Goal: Information Seeking & Learning: Check status

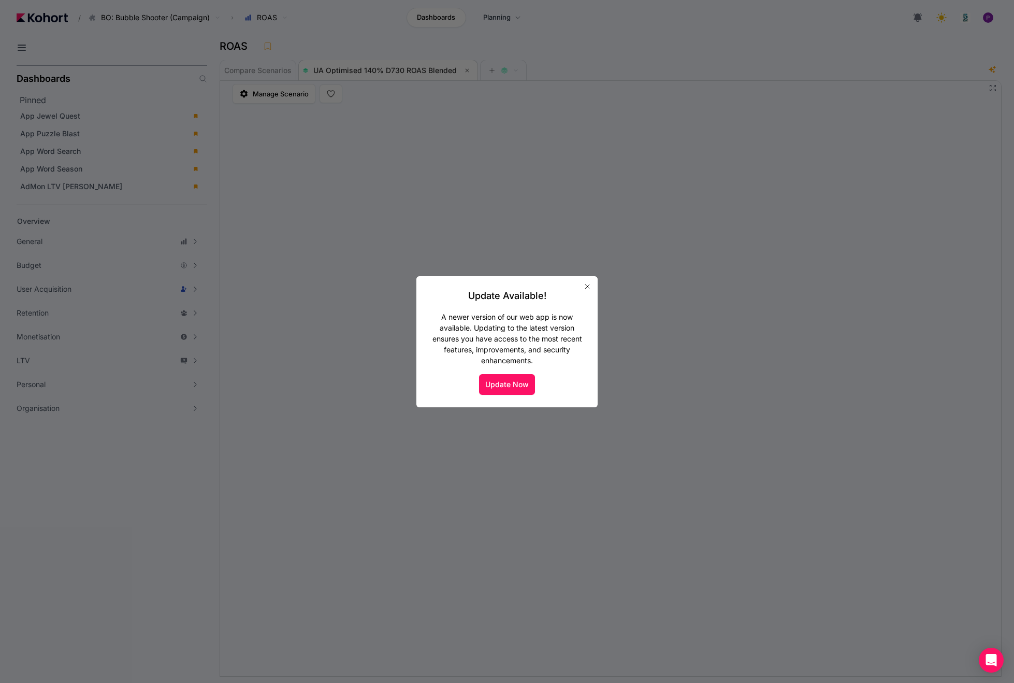
scroll to position [1, 0]
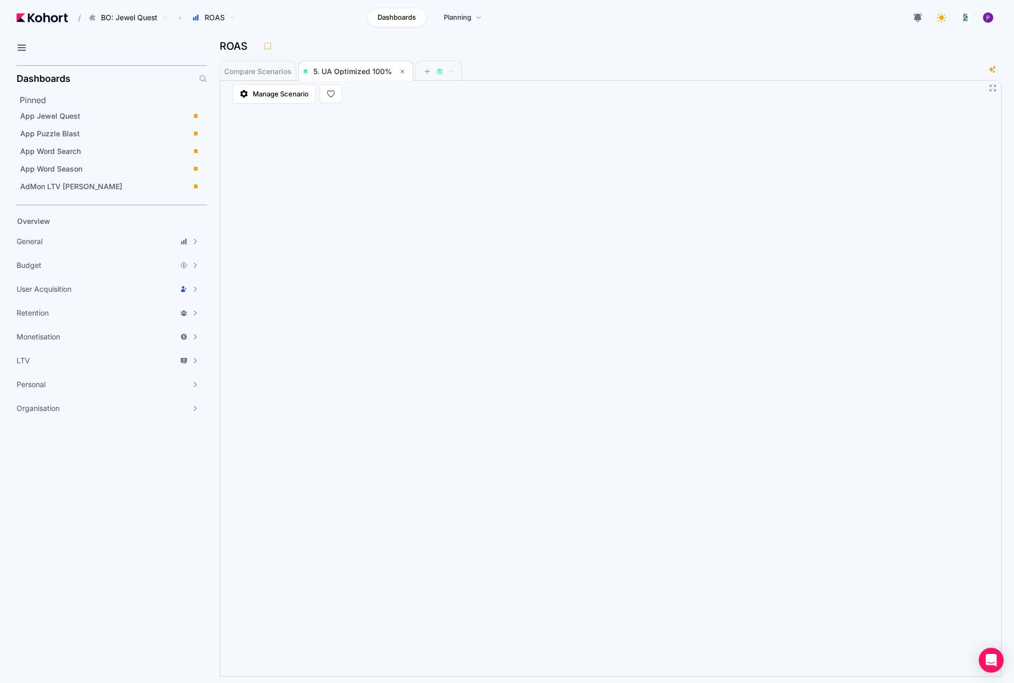
scroll to position [172, 0]
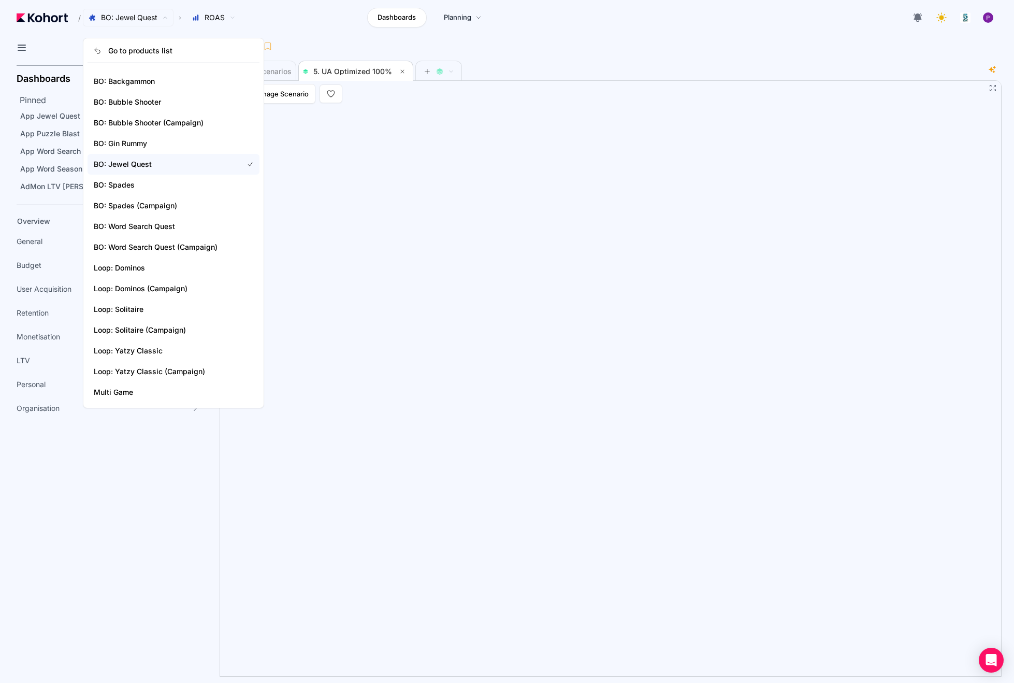
click at [140, 18] on span "BO: Jewel Quest" at bounding box center [129, 17] width 56 height 10
click at [155, 285] on span "Loop: Dominos (Campaign)" at bounding box center [162, 288] width 137 height 10
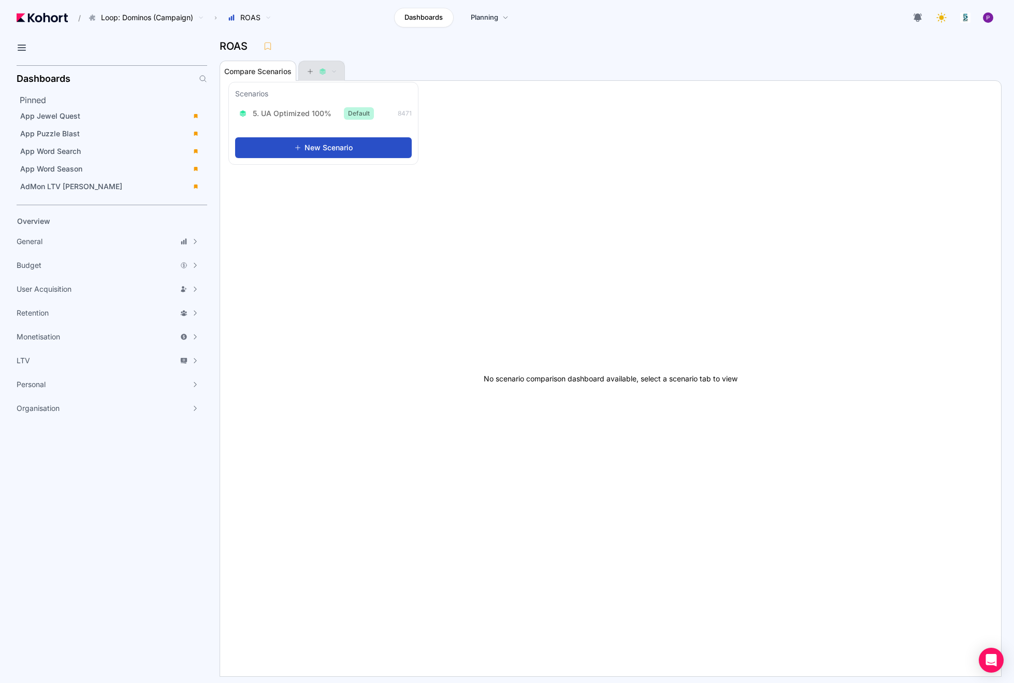
click at [315, 76] on button at bounding box center [321, 71] width 31 height 21
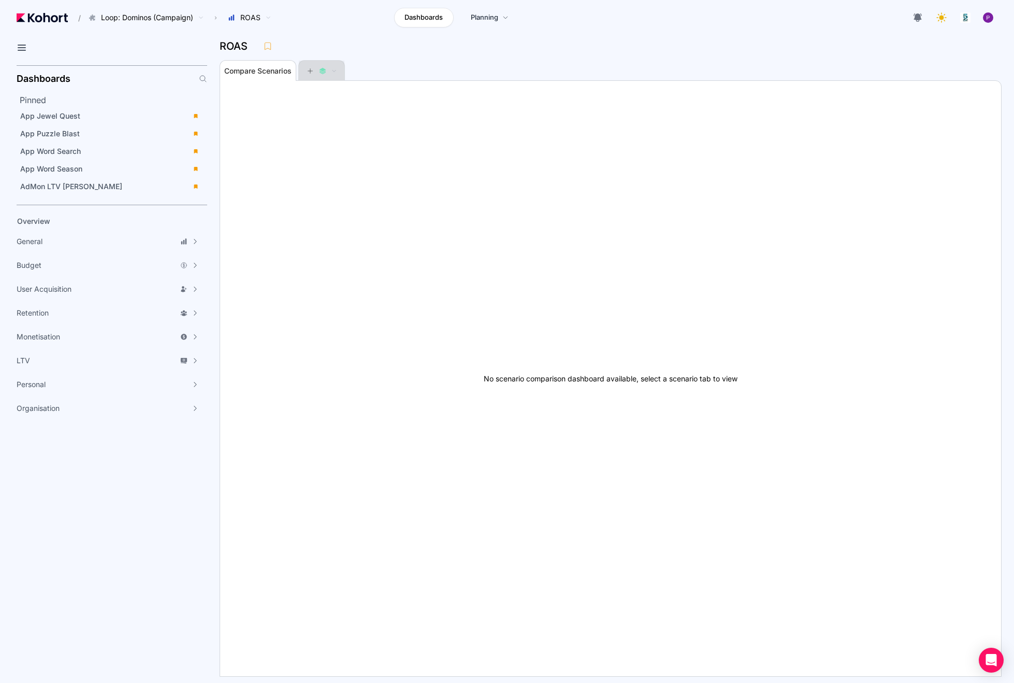
click at [315, 76] on button at bounding box center [321, 71] width 31 height 21
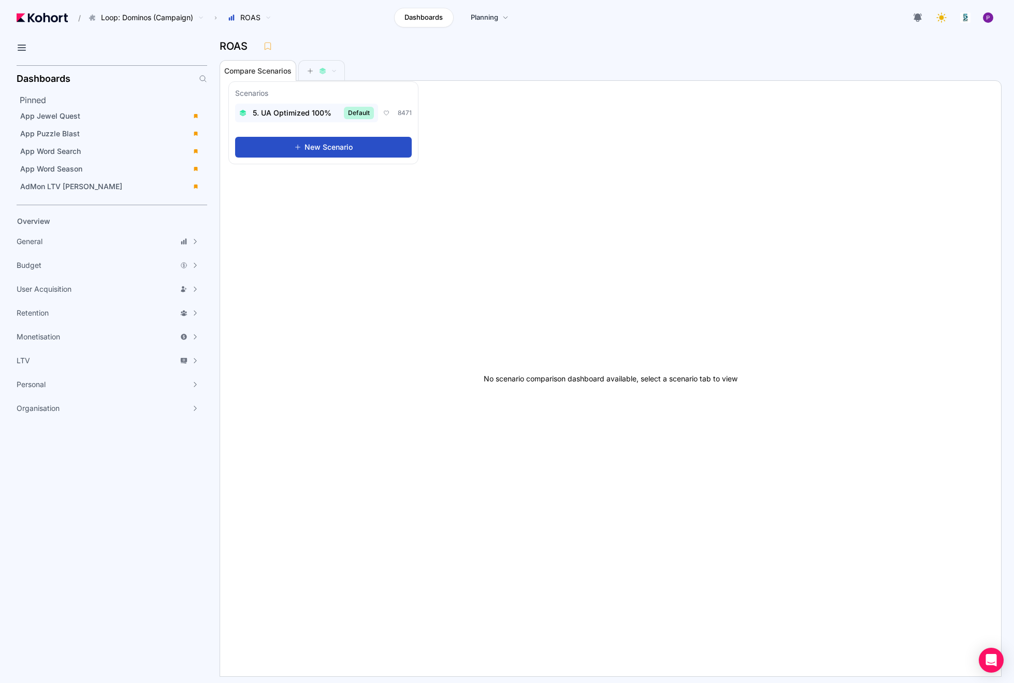
click at [306, 112] on span "5. UA Optimized 100%" at bounding box center [292, 113] width 79 height 10
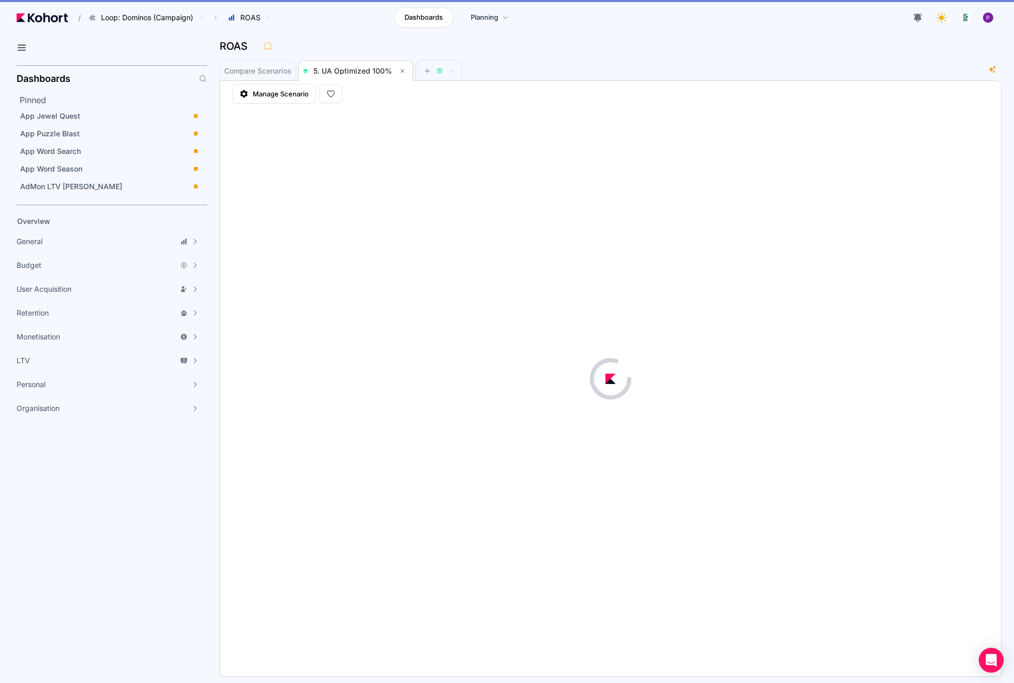
scroll to position [1, 0]
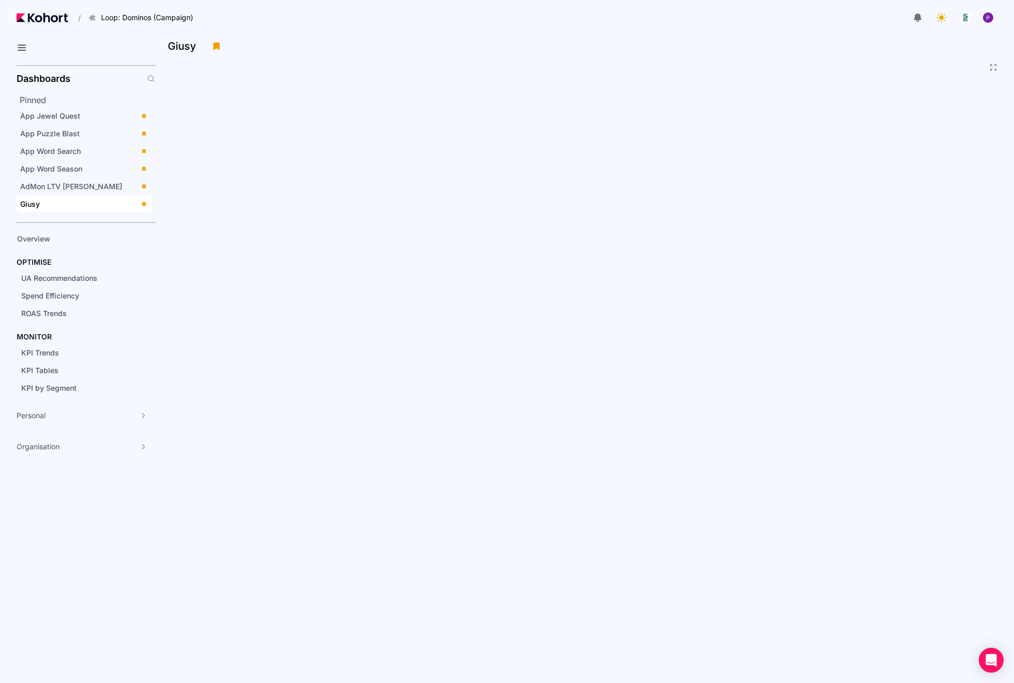
scroll to position [23, 0]
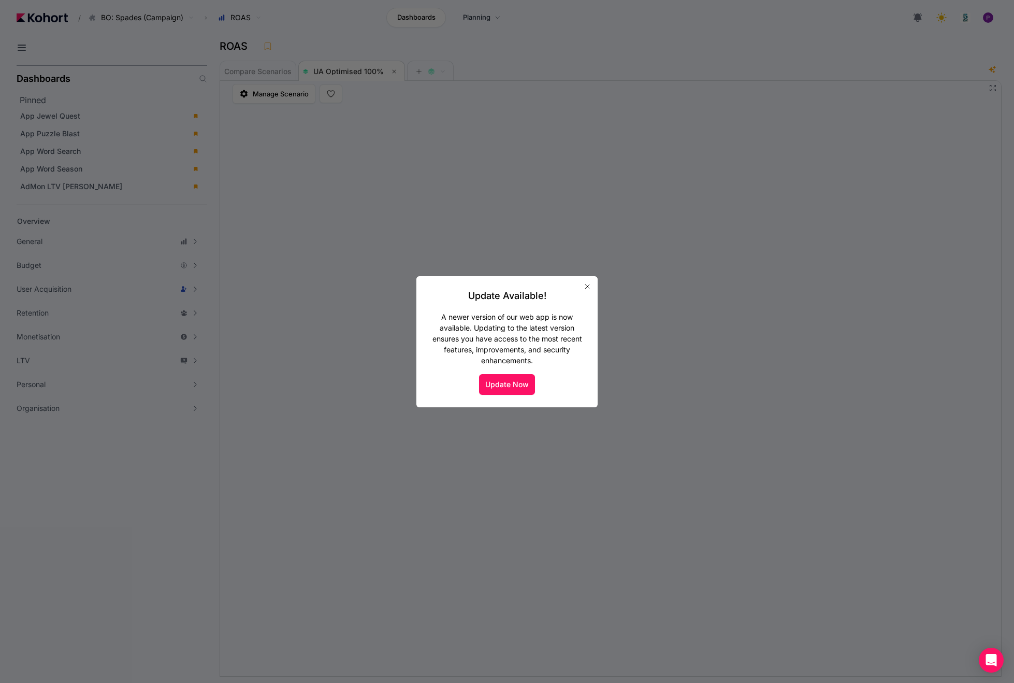
click at [590, 289] on icon "button" at bounding box center [587, 286] width 8 height 8
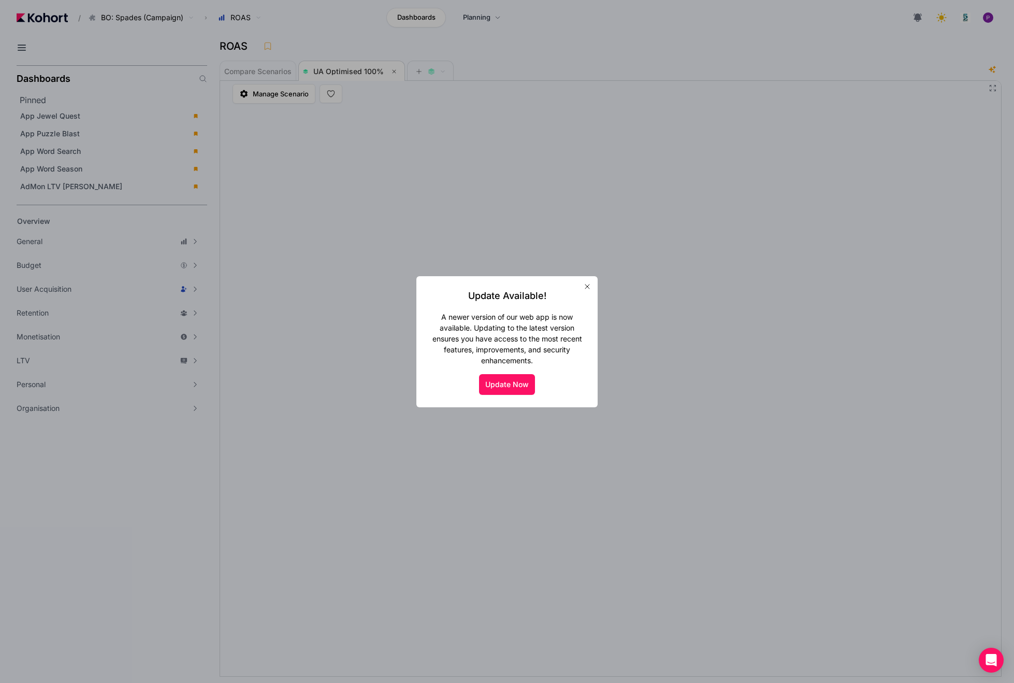
click at [587, 288] on icon "button" at bounding box center [587, 286] width 8 height 8
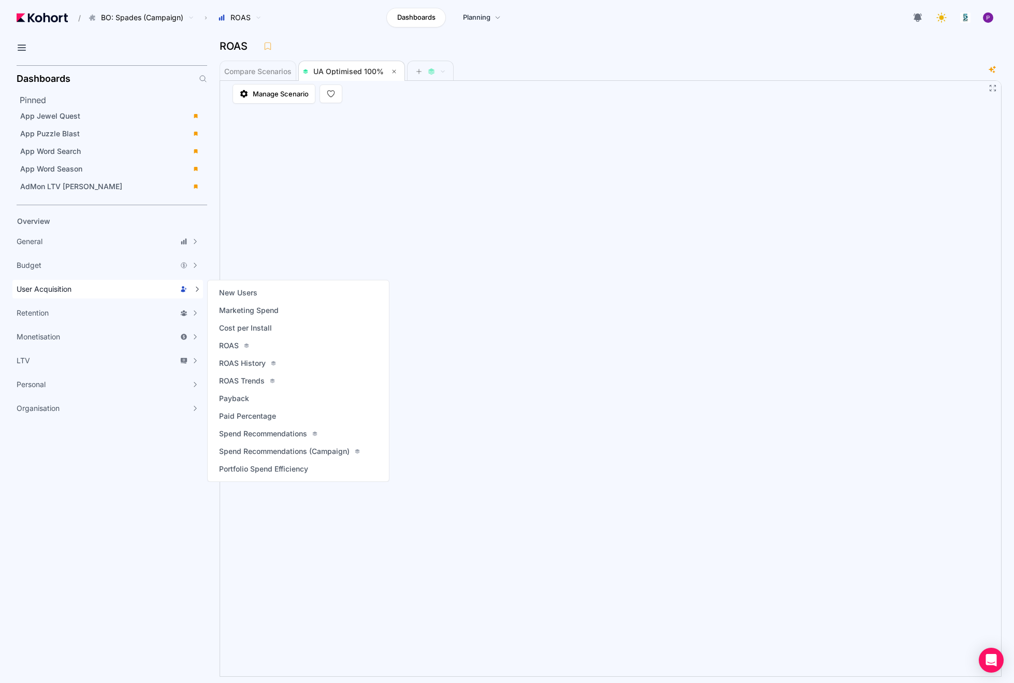
click at [47, 290] on span "User Acquisition" at bounding box center [44, 289] width 55 height 10
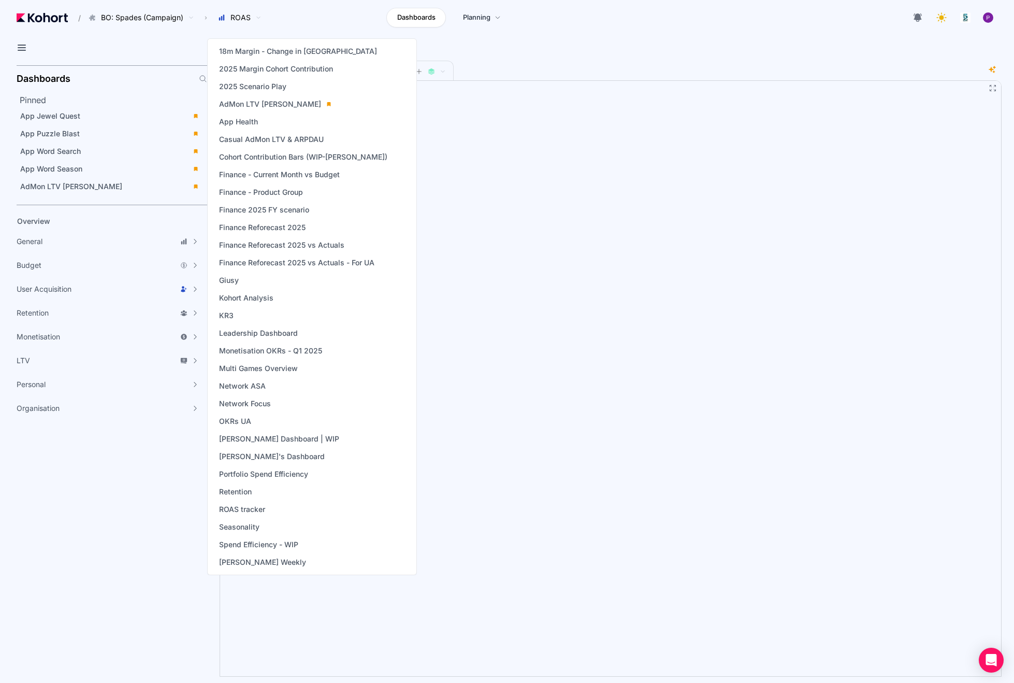
click at [113, 397] on div "Overview General Accuracy Metrics Analytics Scenario History Budget Budget KPIs…" at bounding box center [112, 316] width 191 height 206
click at [269, 473] on span "Portfolio Spend Efficiency" at bounding box center [263, 474] width 89 height 10
